Goal: Communication & Community: Answer question/provide support

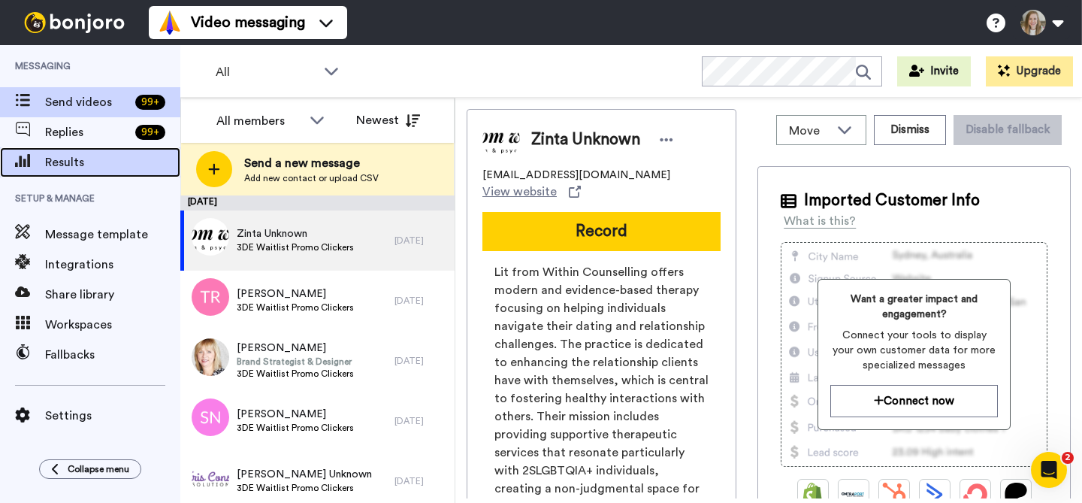
click at [72, 168] on span "Results" at bounding box center [112, 162] width 135 height 18
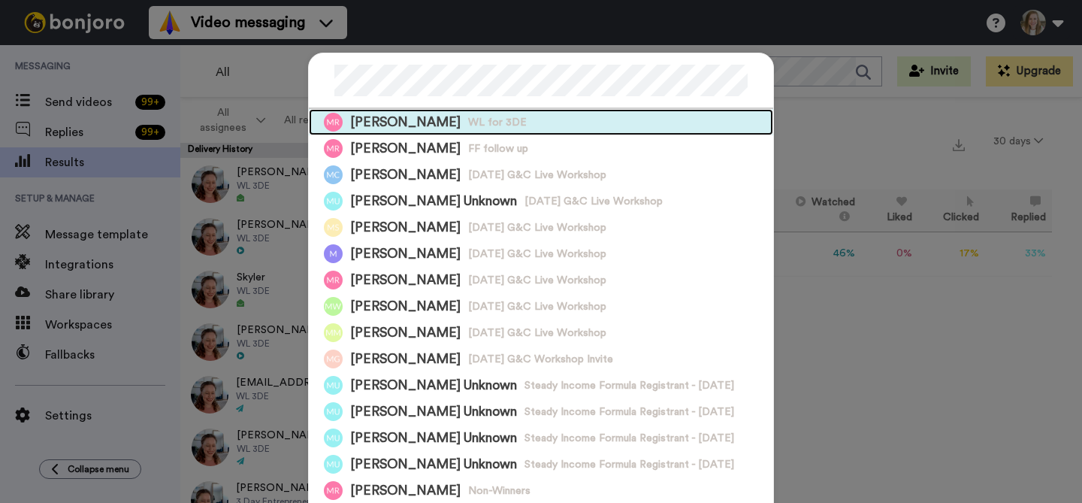
click at [503, 125] on div "[PERSON_NAME] WL for 3DE" at bounding box center [541, 122] width 464 height 26
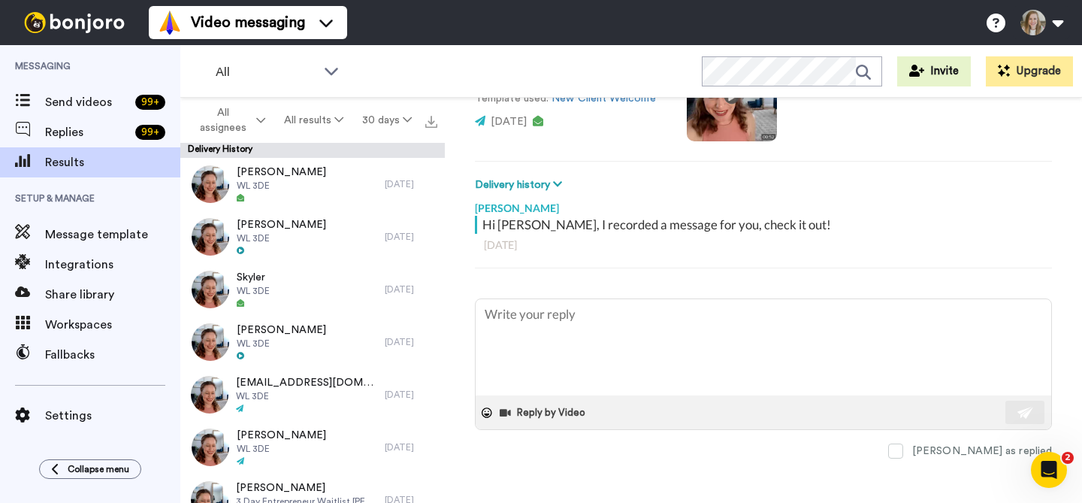
scroll to position [159, 0]
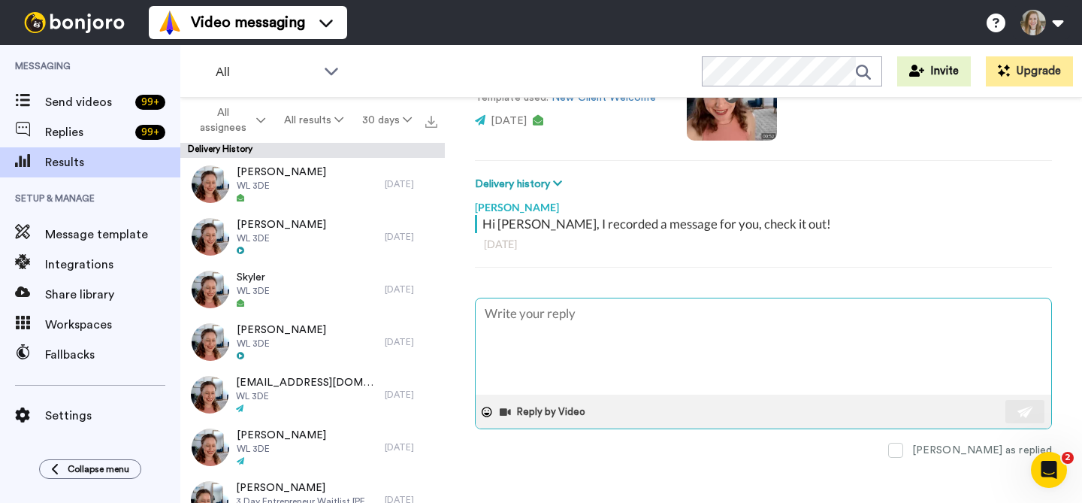
click at [565, 302] on textarea at bounding box center [763, 346] width 575 height 96
paste textarea "bumping this to make sure it went through okay! <3 XX [PERSON_NAME]"
type textarea "x"
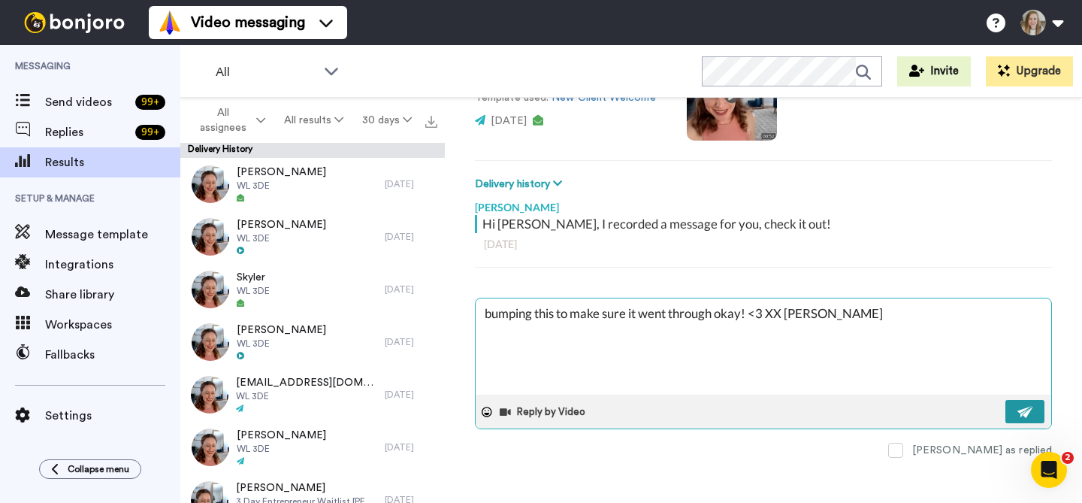
type textarea "bumping this to make sure it went through okay! <3 XX [PERSON_NAME]"
click at [1017, 410] on img at bounding box center [1025, 412] width 17 height 12
type textarea "x"
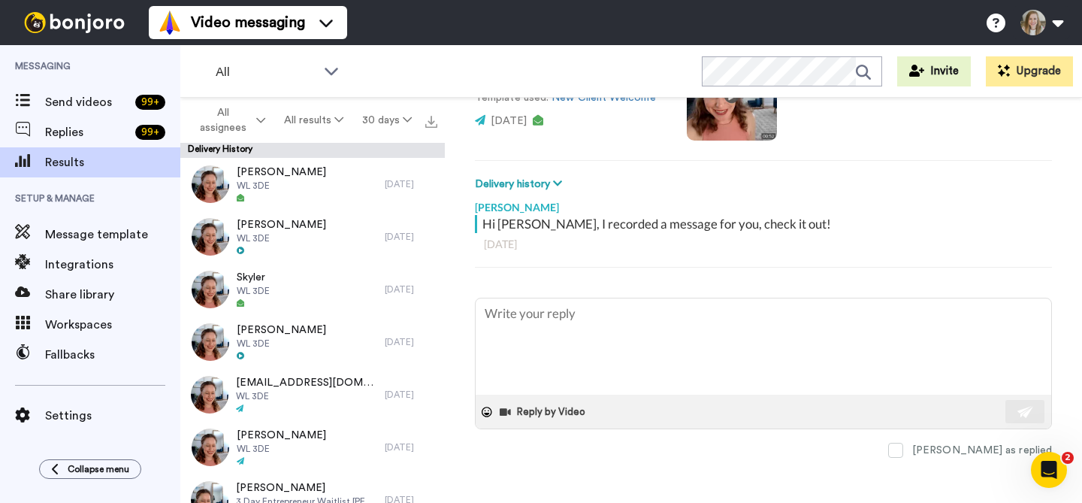
type textarea "x"
